Goal: Task Accomplishment & Management: Use online tool/utility

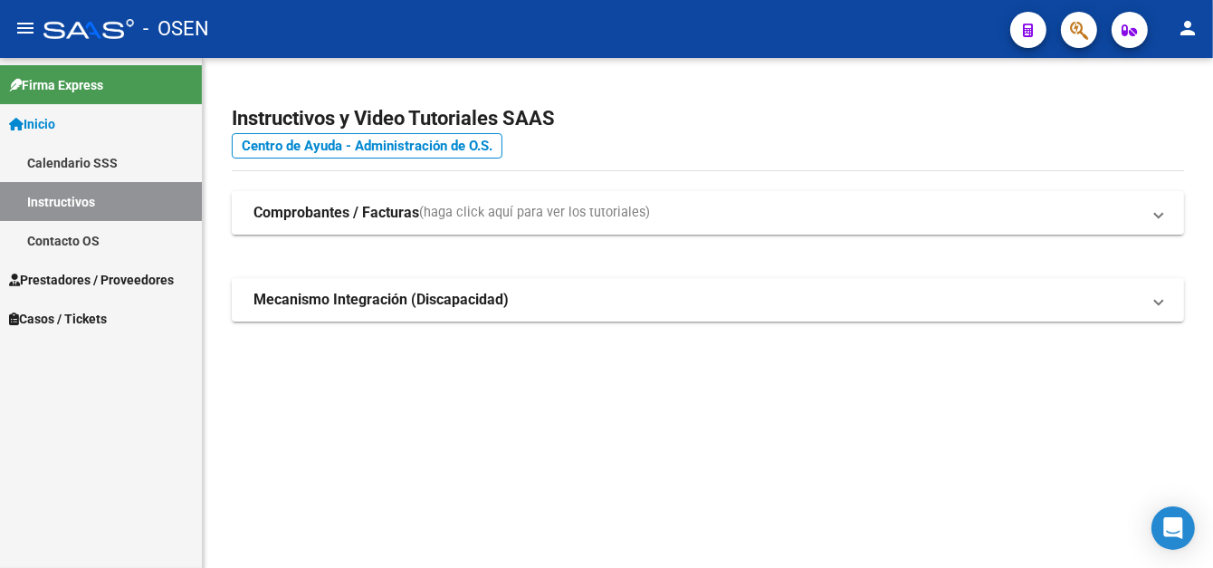
click at [132, 283] on span "Prestadores / Proveedores" at bounding box center [91, 280] width 165 height 20
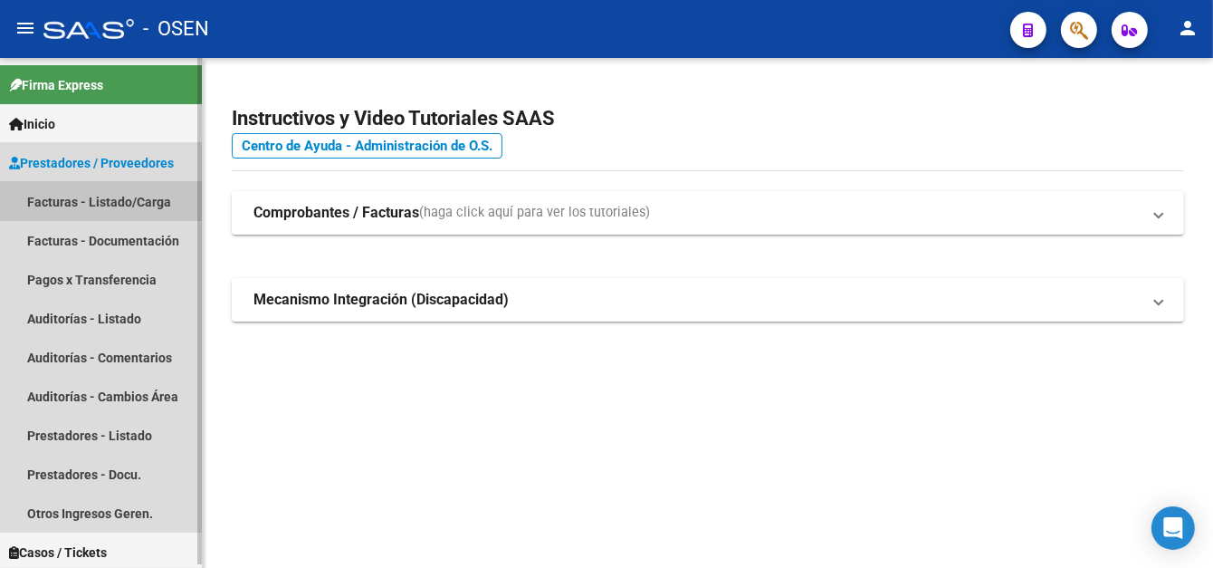
click at [154, 211] on link "Facturas - Listado/Carga" at bounding box center [101, 201] width 202 height 39
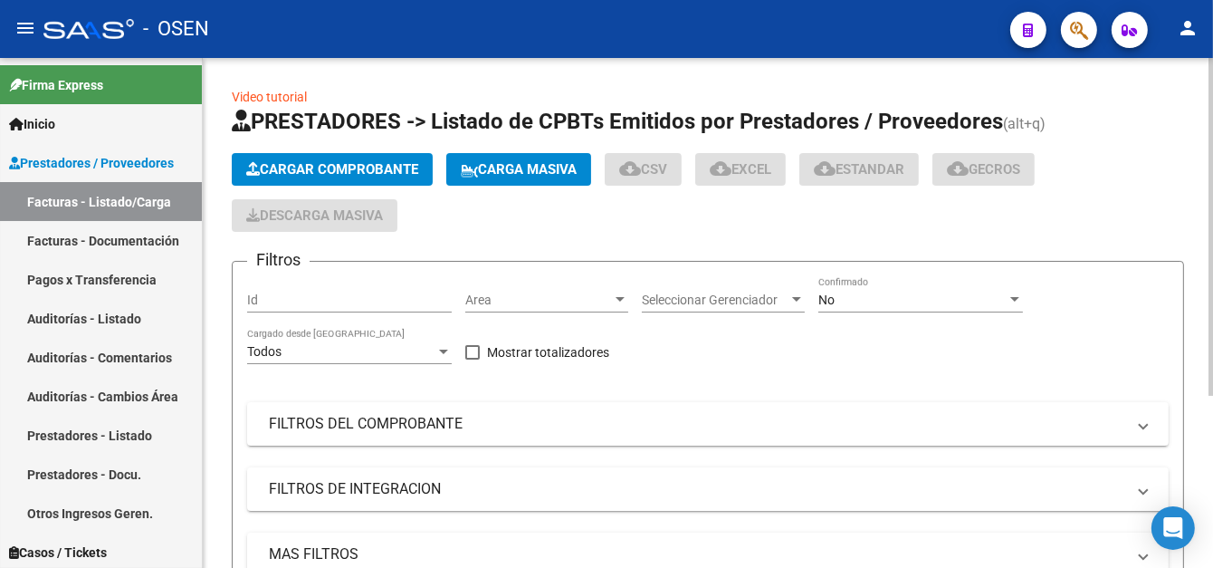
drag, startPoint x: 315, startPoint y: 300, endPoint x: 254, endPoint y: 294, distance: 61.8
click at [312, 301] on input "Id" at bounding box center [349, 300] width 205 height 15
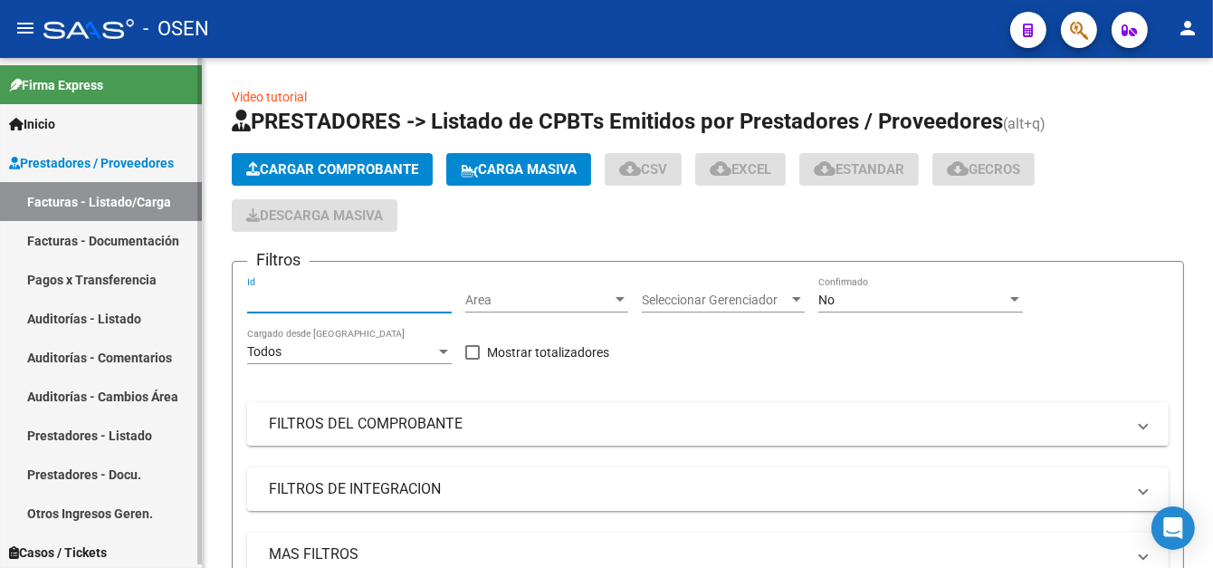
click at [150, 271] on link "Pagos x Transferencia" at bounding box center [101, 279] width 202 height 39
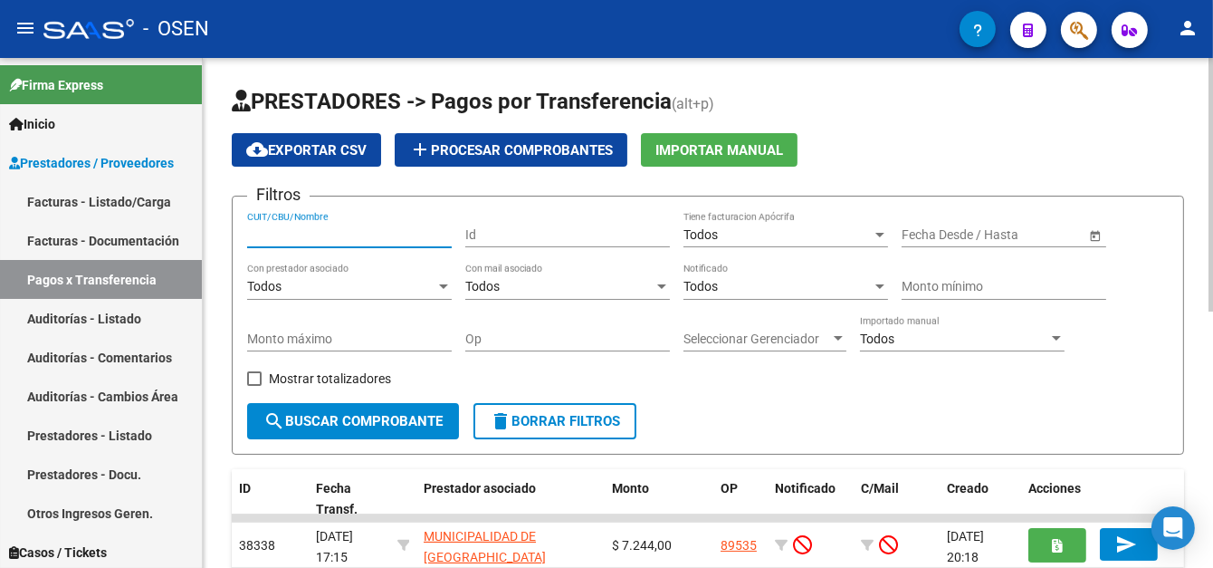
click at [284, 238] on input "CUIT/CBU/Nombre" at bounding box center [349, 234] width 205 height 15
type input "anexo"
